Goal: Navigation & Orientation: Find specific page/section

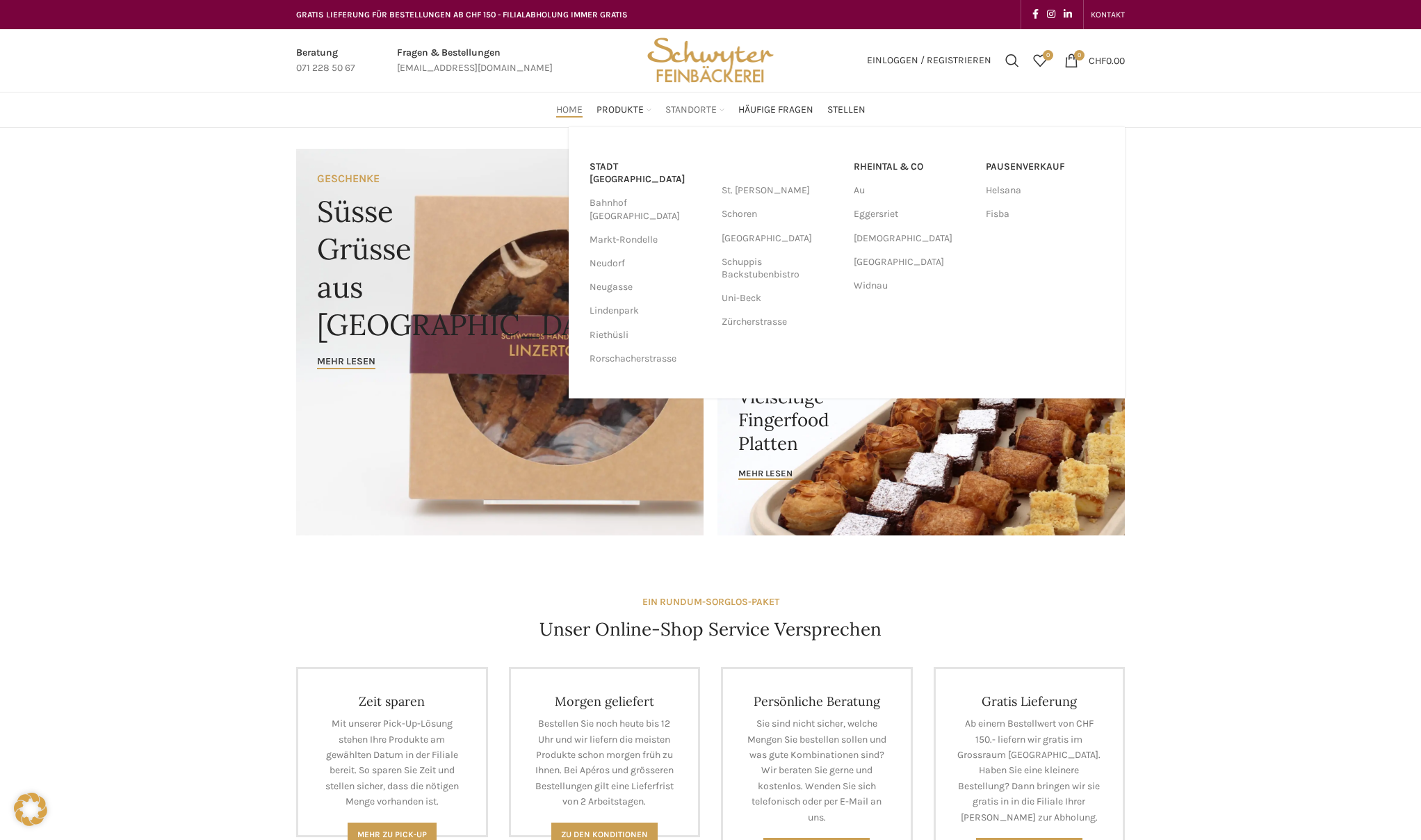
click at [697, 111] on span "Standorte" at bounding box center [690, 110] width 51 height 13
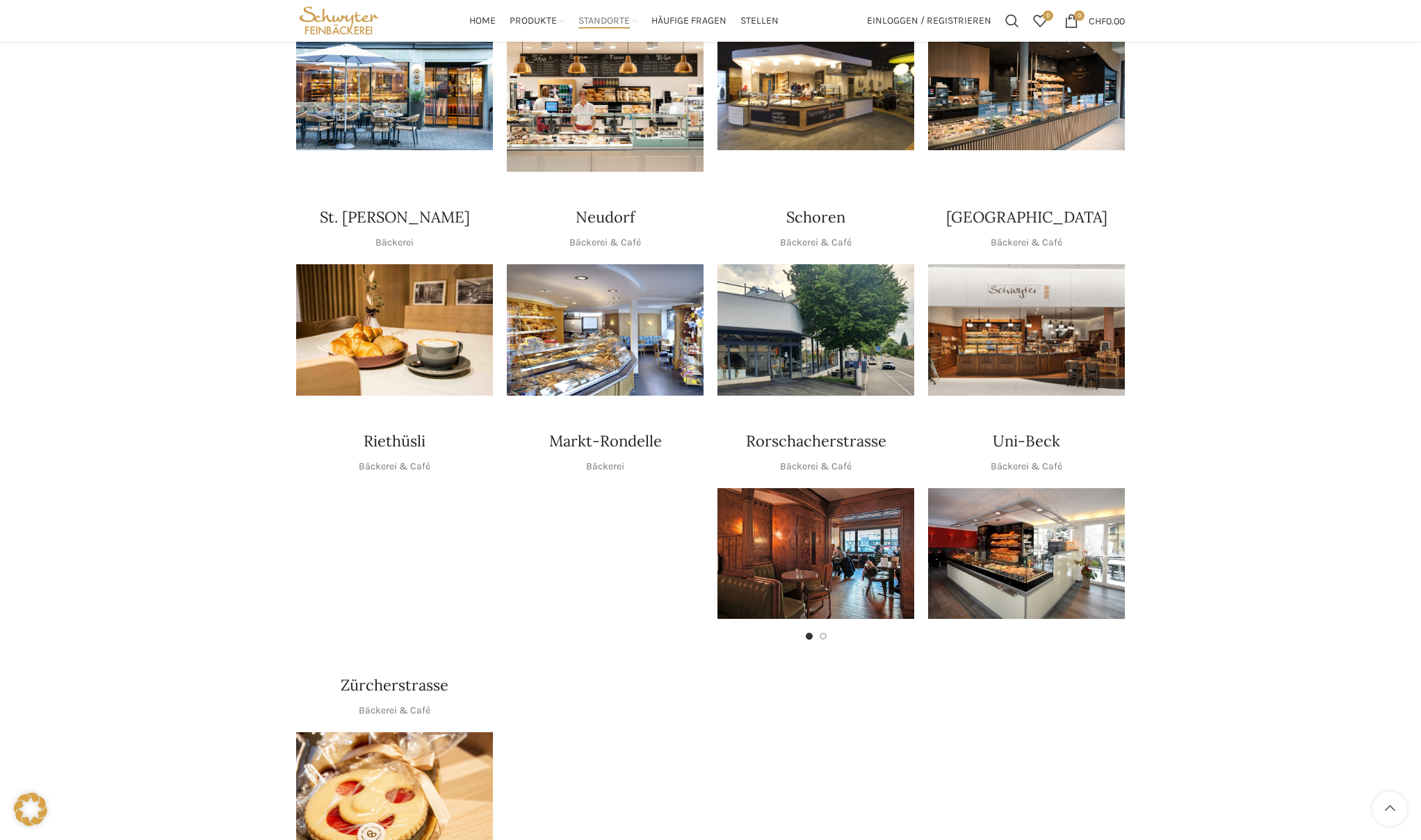
scroll to position [351, 0]
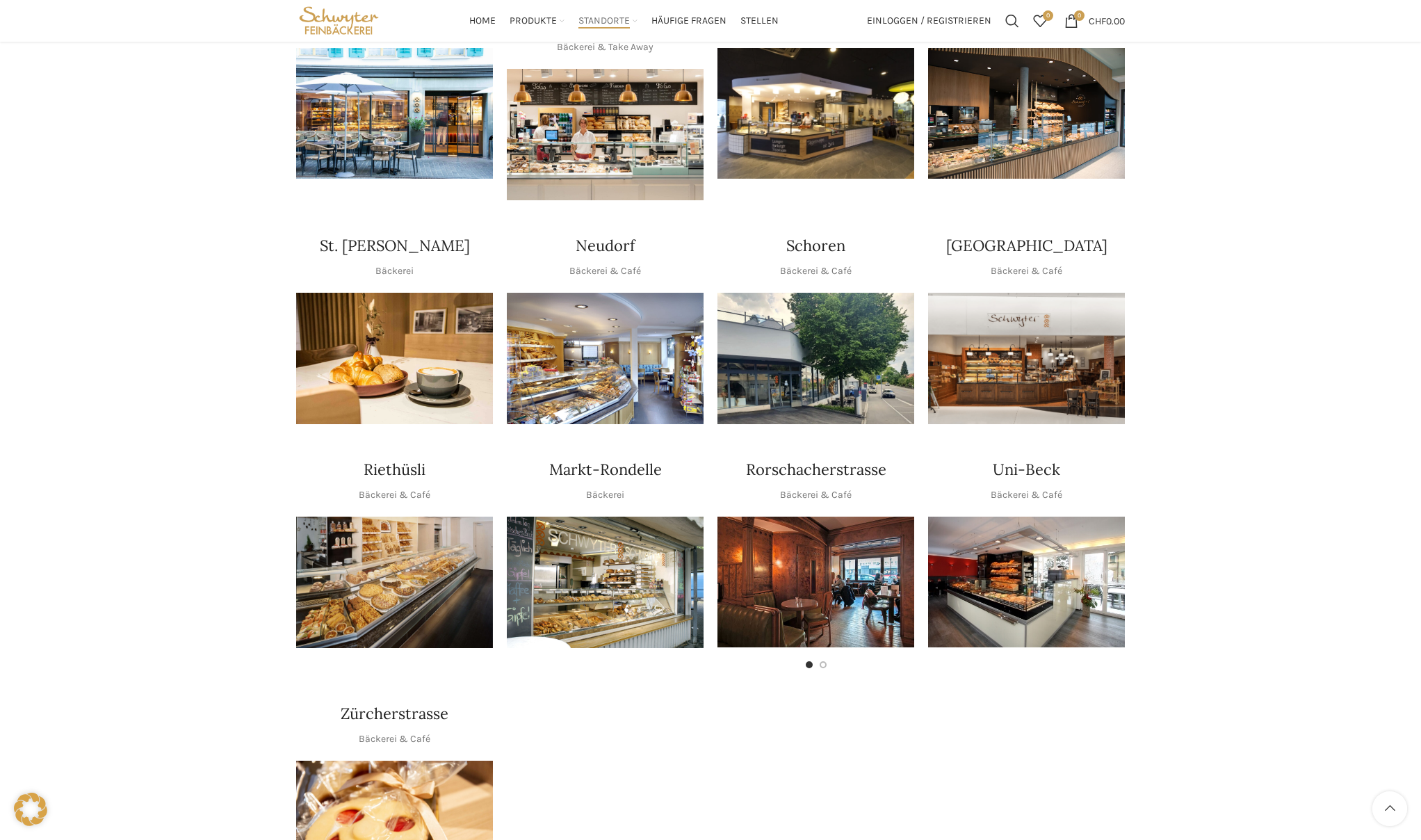
click at [800, 292] on img "1 / 1" at bounding box center [816, 358] width 197 height 131
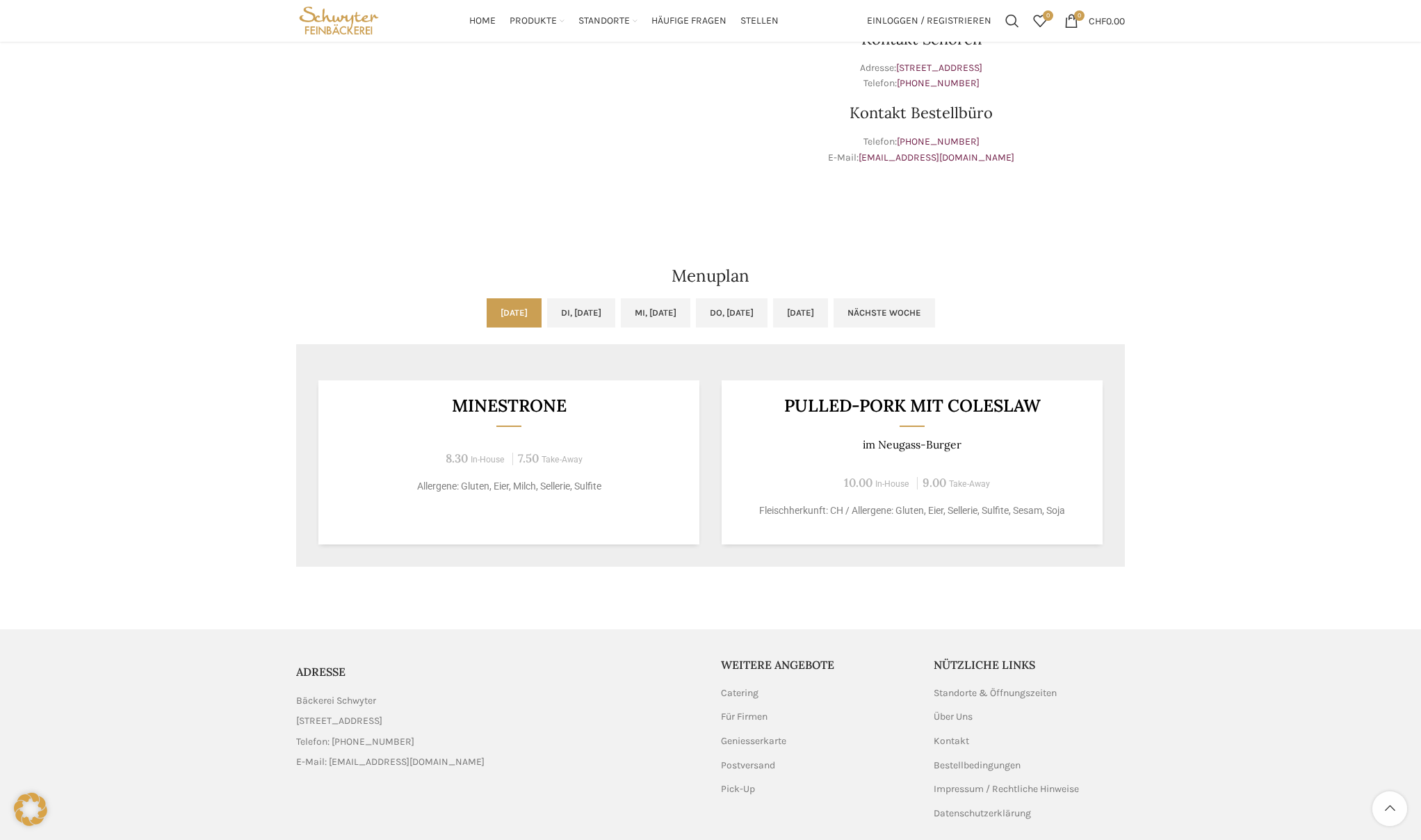
scroll to position [534, 0]
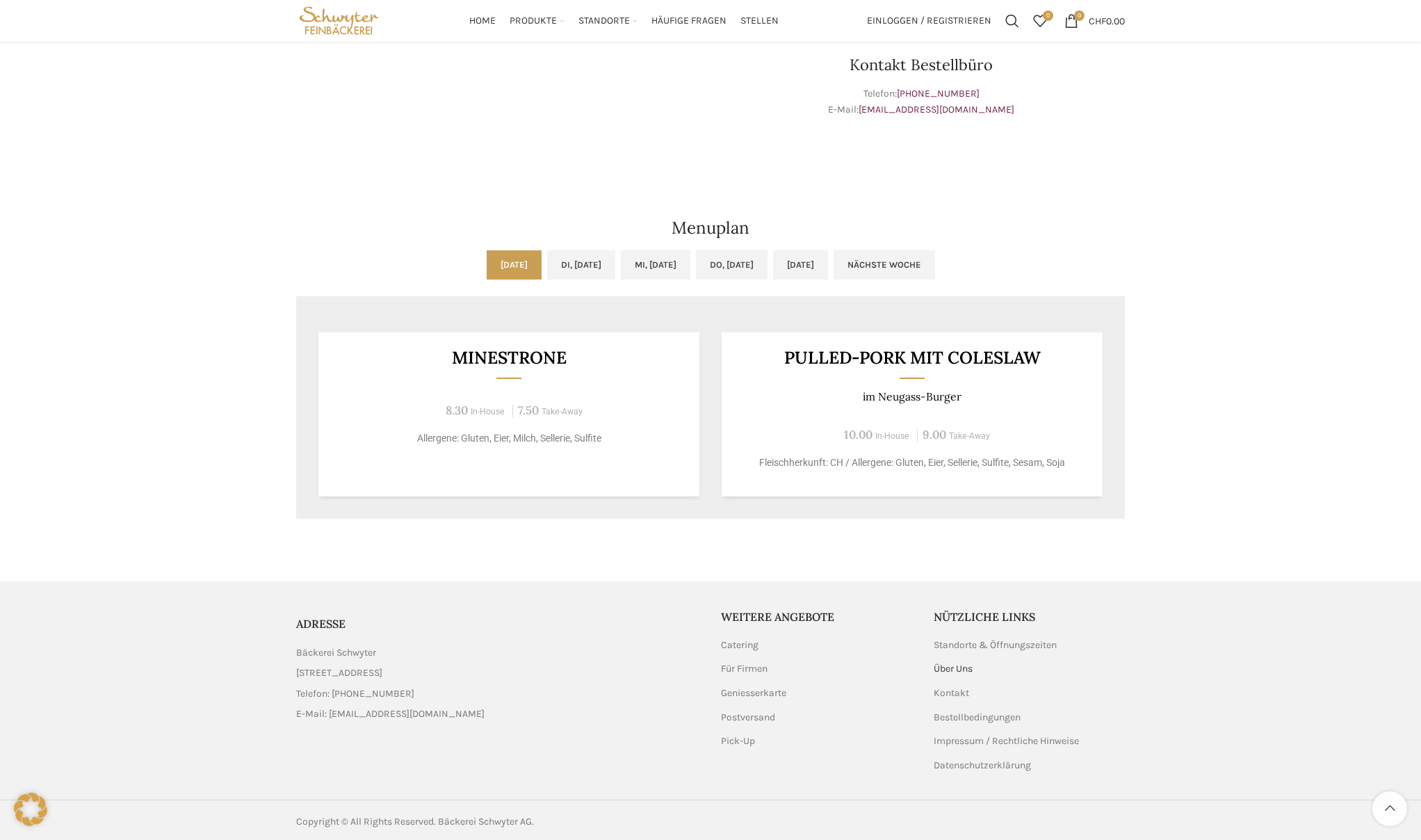
click at [956, 666] on link "Über Uns" at bounding box center [954, 669] width 40 height 14
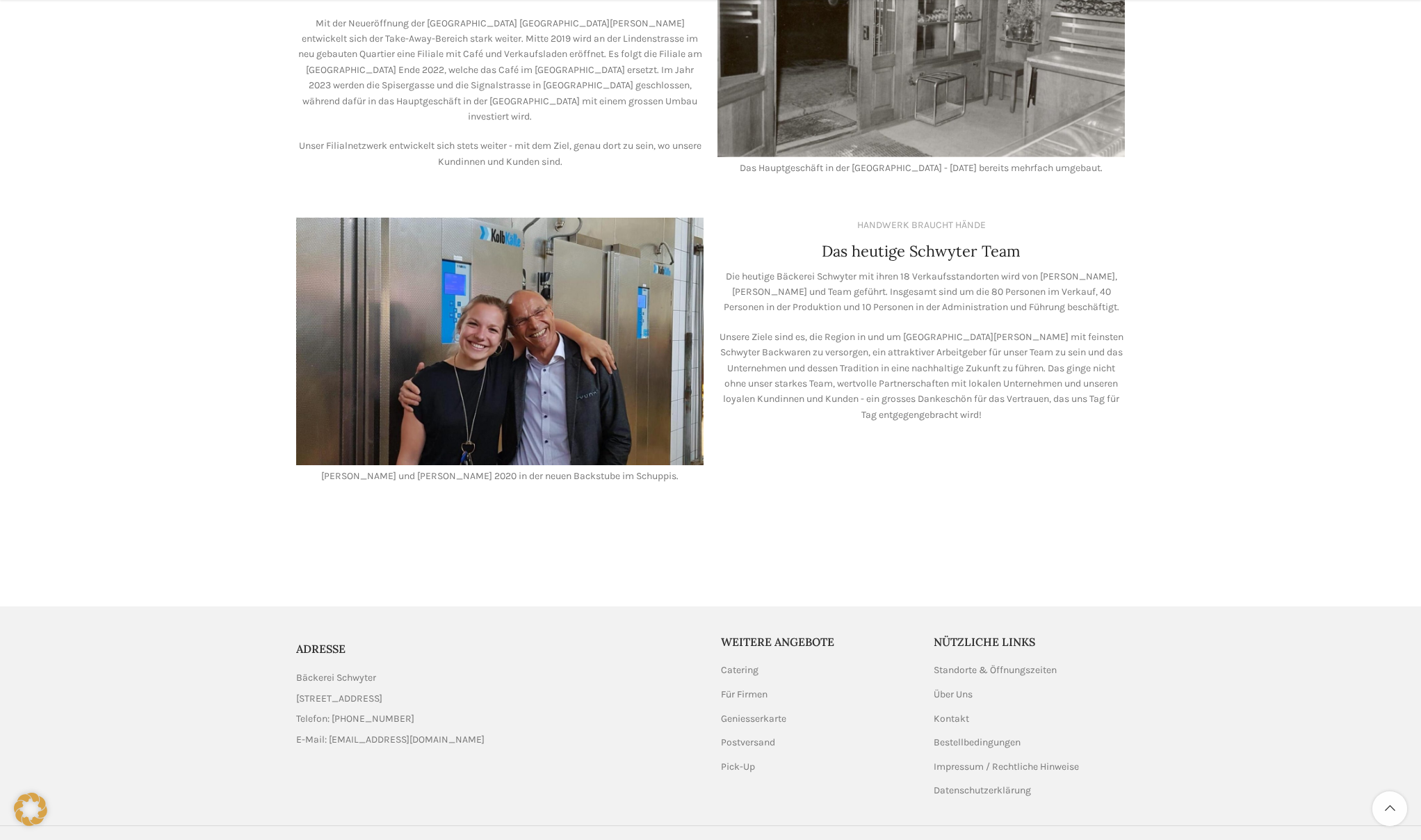
scroll to position [1025, 0]
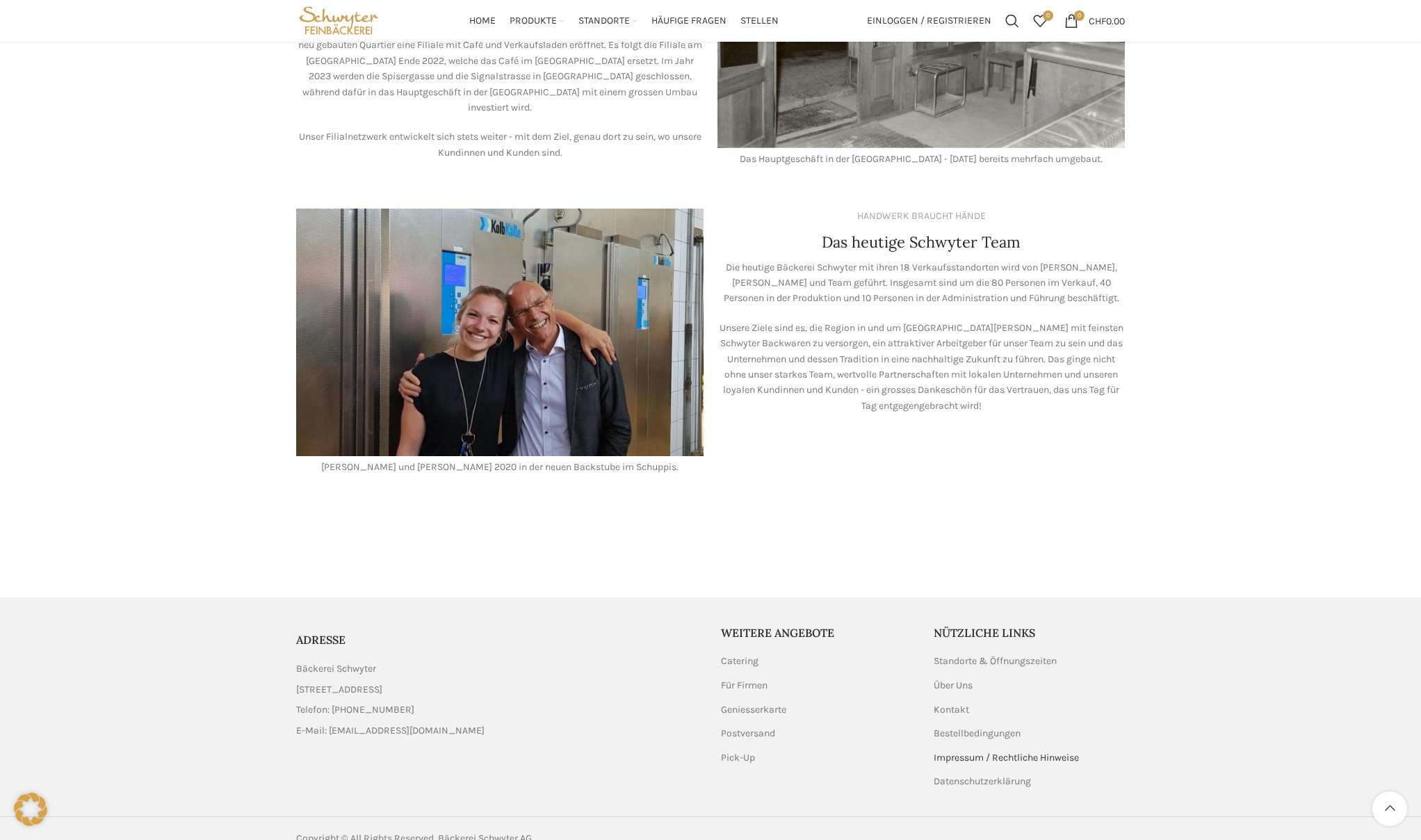
click at [969, 751] on link "Impressum / Rechtliche Hinweise" at bounding box center [1007, 757] width 147 height 14
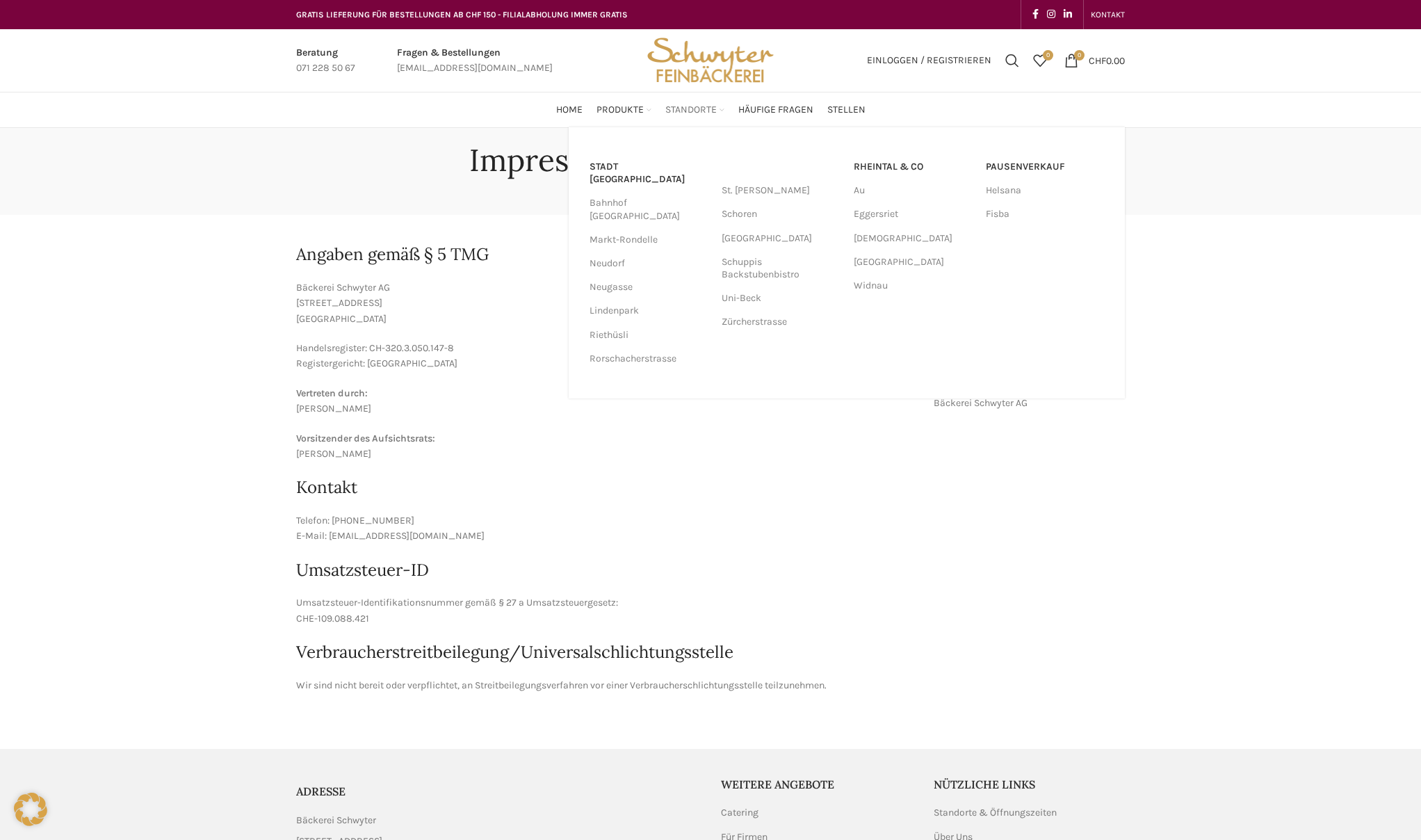
click at [680, 110] on span "Standorte" at bounding box center [690, 110] width 51 height 13
